Goal: Information Seeking & Learning: Learn about a topic

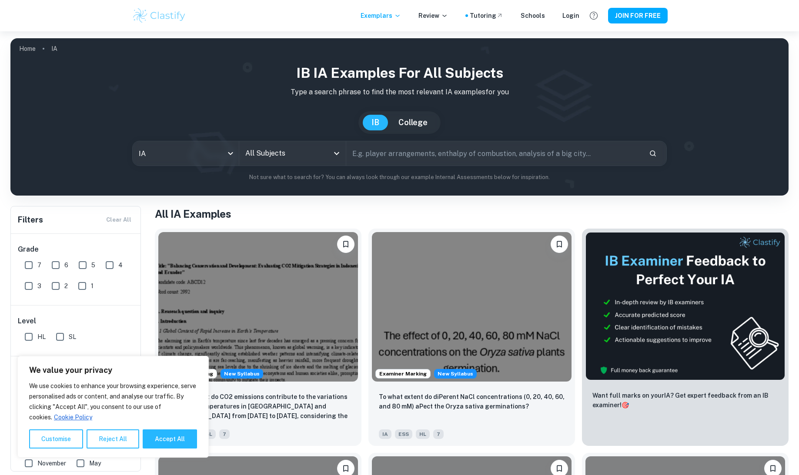
click at [323, 159] on input "All Subjects" at bounding box center [286, 153] width 86 height 17
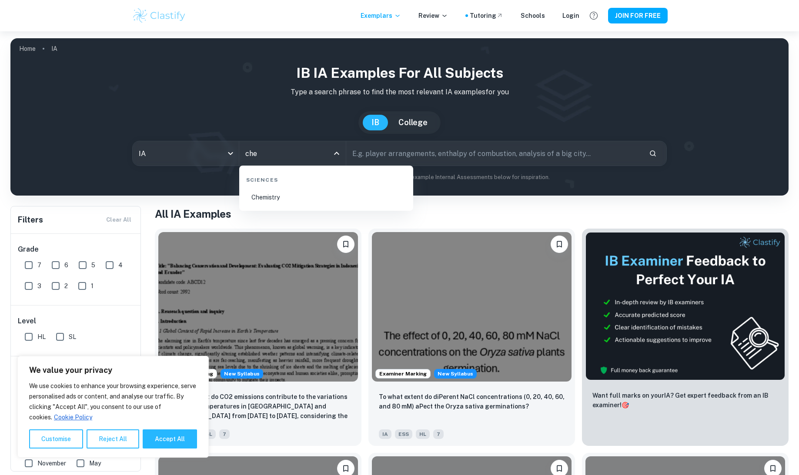
click at [308, 199] on li "Chemistry" at bounding box center [326, 197] width 167 height 20
type input "Chemistry"
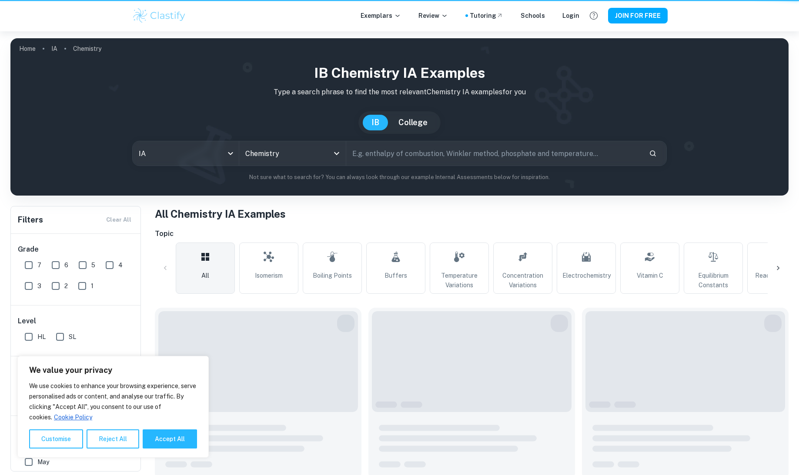
click at [399, 157] on input "text" at bounding box center [494, 153] width 296 height 24
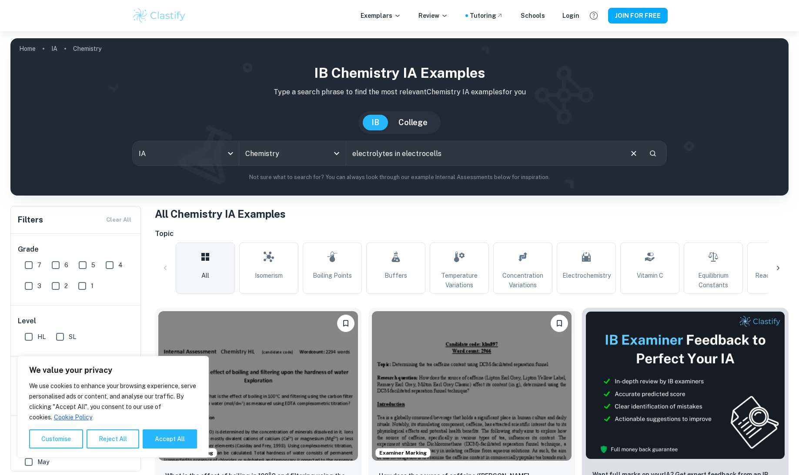
type input "electrolytes in electrocells"
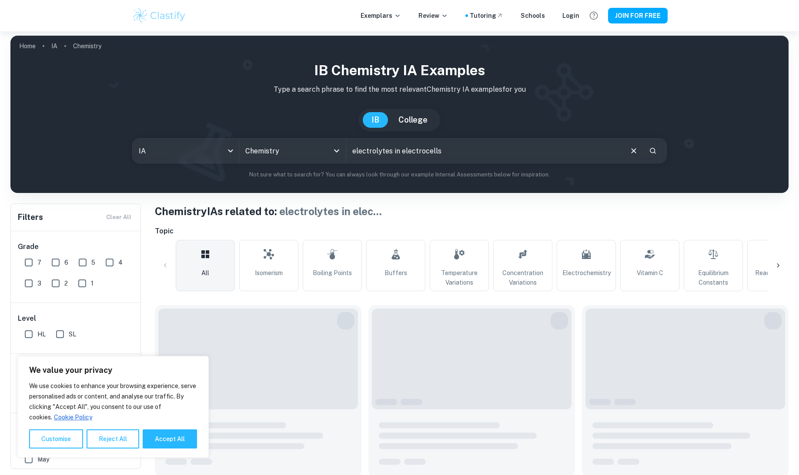
scroll to position [131, 0]
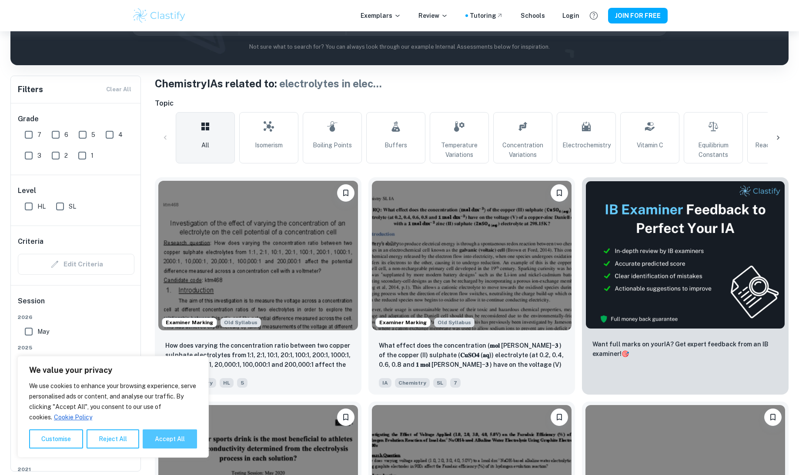
click at [183, 436] on button "Accept All" at bounding box center [170, 439] width 54 height 19
checkbox input "true"
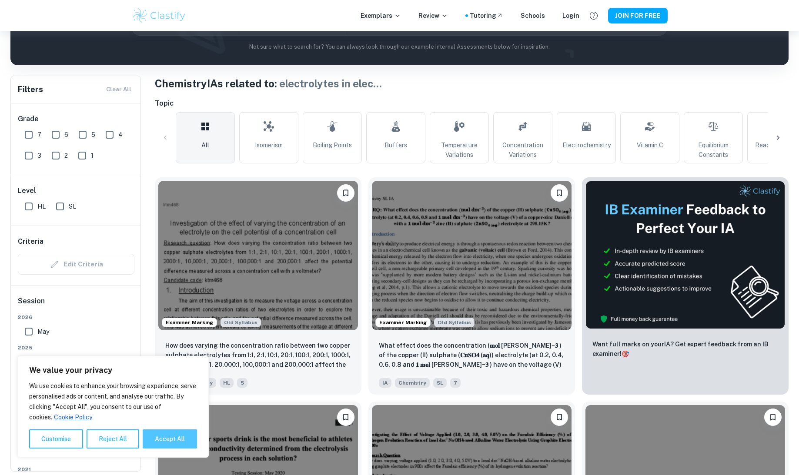
checkbox input "true"
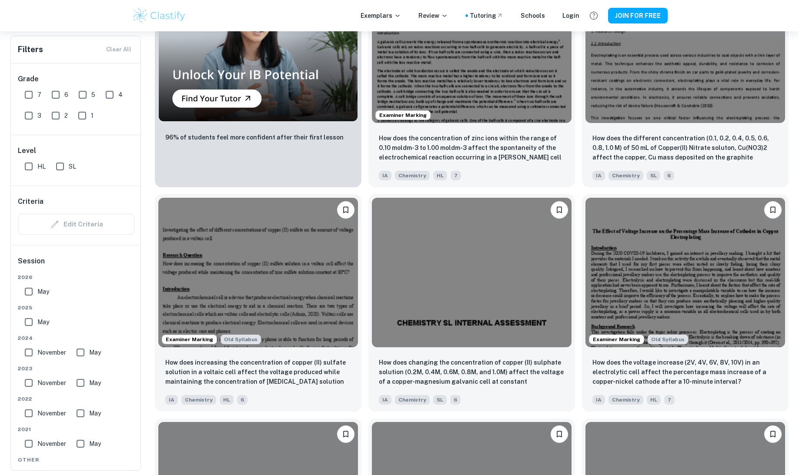
scroll to position [827, 0]
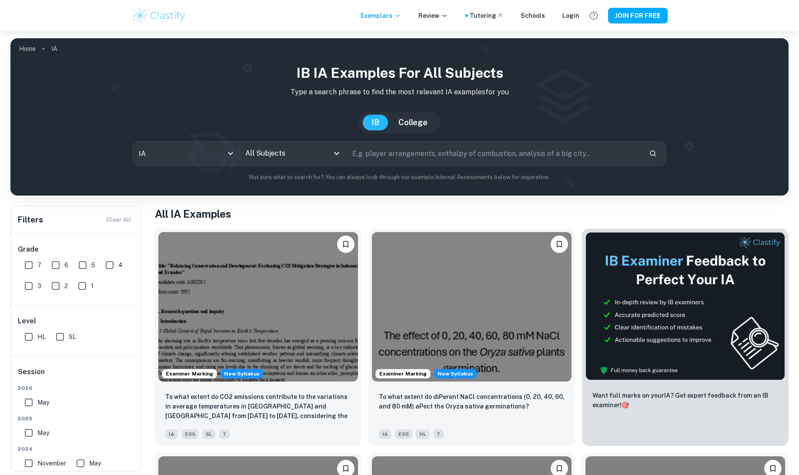
click at [402, 154] on input "text" at bounding box center [494, 153] width 296 height 24
click at [393, 160] on input "text" at bounding box center [494, 153] width 296 height 24
type input "sei layers"
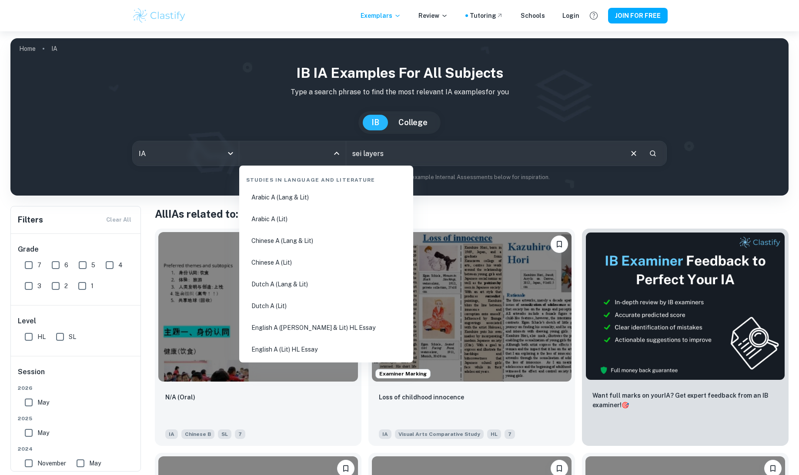
click at [315, 161] on input "All Subjects" at bounding box center [286, 153] width 86 height 17
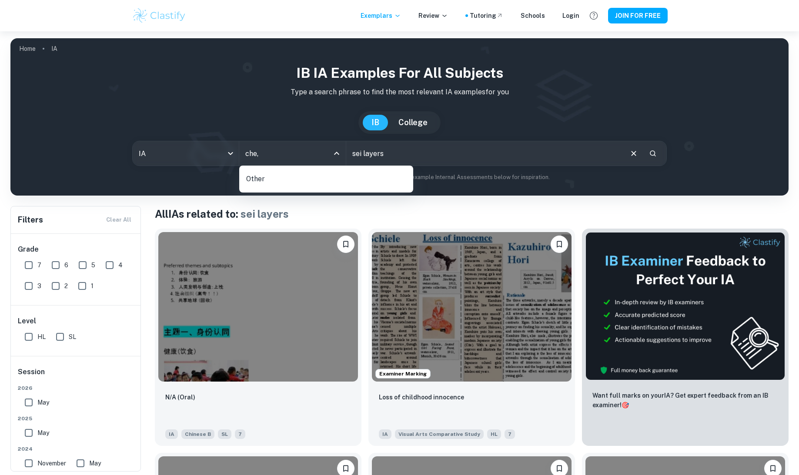
type input "che"
click at [284, 196] on li "Chemistry" at bounding box center [326, 197] width 167 height 20
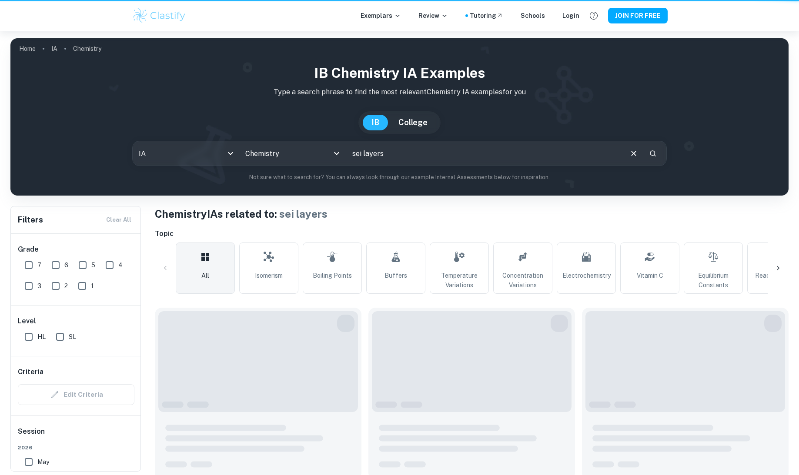
click at [400, 157] on input "sei layers" at bounding box center [484, 153] width 276 height 24
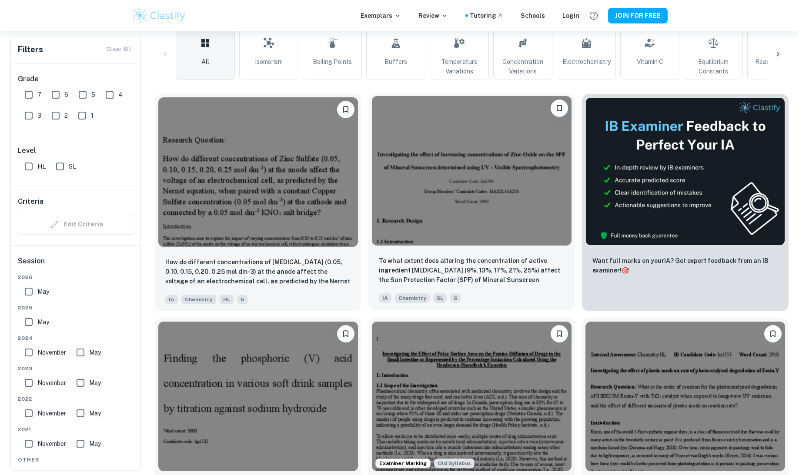
scroll to position [305, 0]
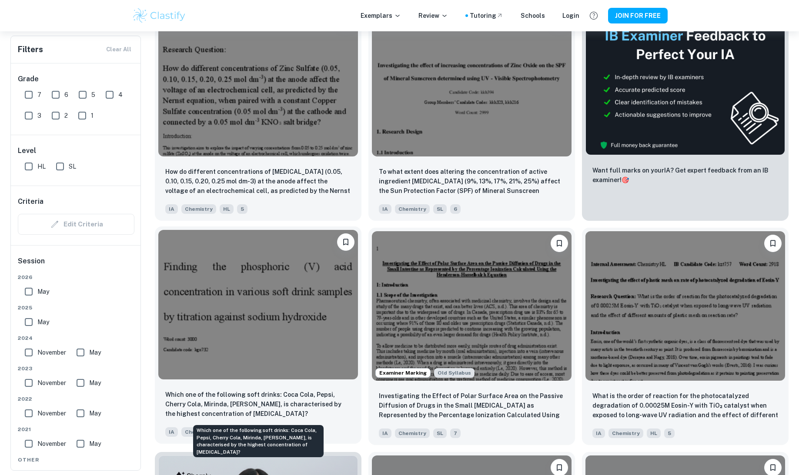
click at [284, 401] on p "Which one of the following soft drinks: Coca Cola, Pepsi, Cherry Cola, Mirinda,…" at bounding box center [258, 404] width 186 height 29
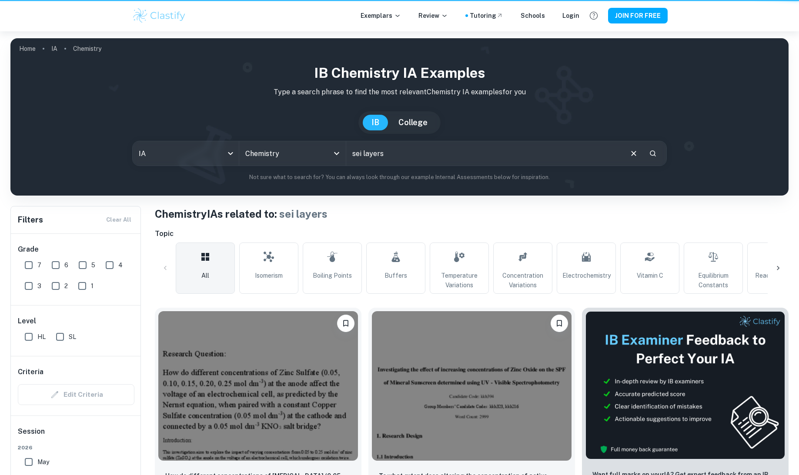
scroll to position [305, 0]
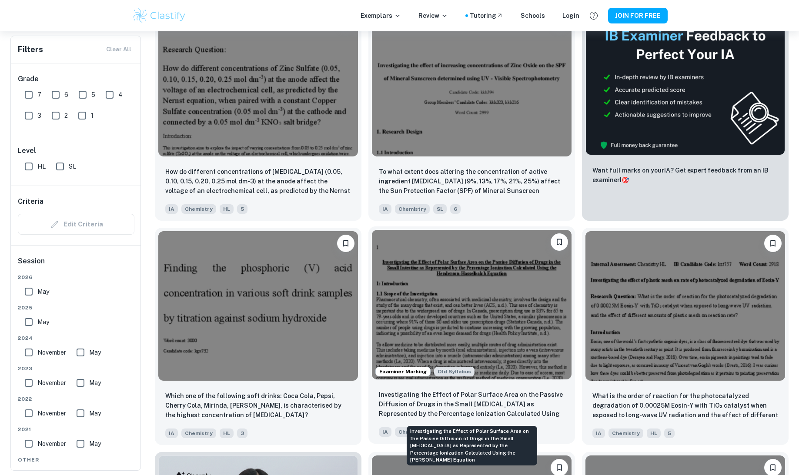
click at [439, 408] on p "Investigating the Effect of Polar Surface Area on the Passive Diffusion of Drug…" at bounding box center [472, 405] width 186 height 30
